Goal: Go to known website: Access a specific website the user already knows

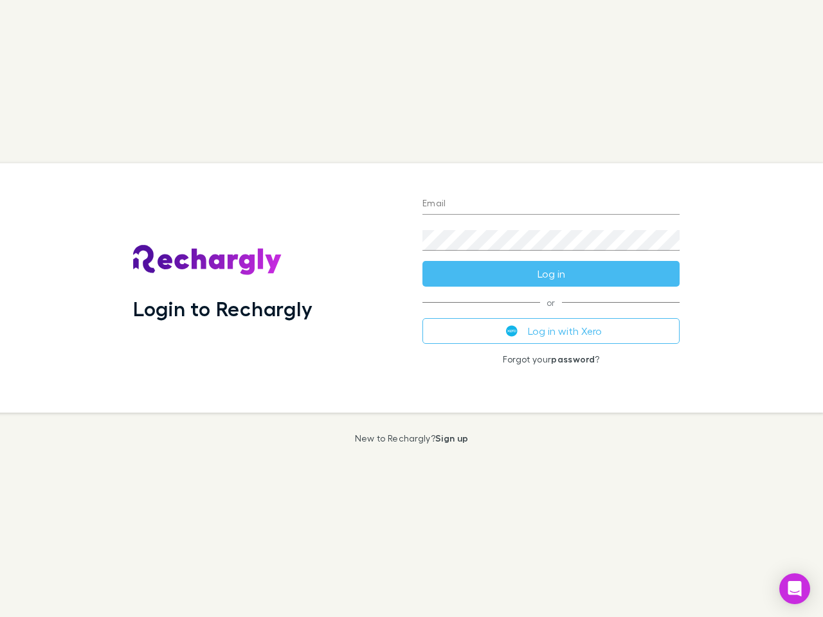
click at [411, 309] on div "Login to Rechargly" at bounding box center [267, 287] width 289 height 249
click at [551, 204] on input "Email" at bounding box center [550, 204] width 257 height 21
click at [551, 274] on form "Email Password Log in" at bounding box center [550, 235] width 257 height 103
click at [551, 331] on div "Email Password Log in or Log in with Xero Forgot your password ?" at bounding box center [551, 287] width 278 height 249
click at [795, 589] on icon "Open Intercom Messenger" at bounding box center [794, 588] width 13 height 15
